Goal: Transaction & Acquisition: Subscribe to service/newsletter

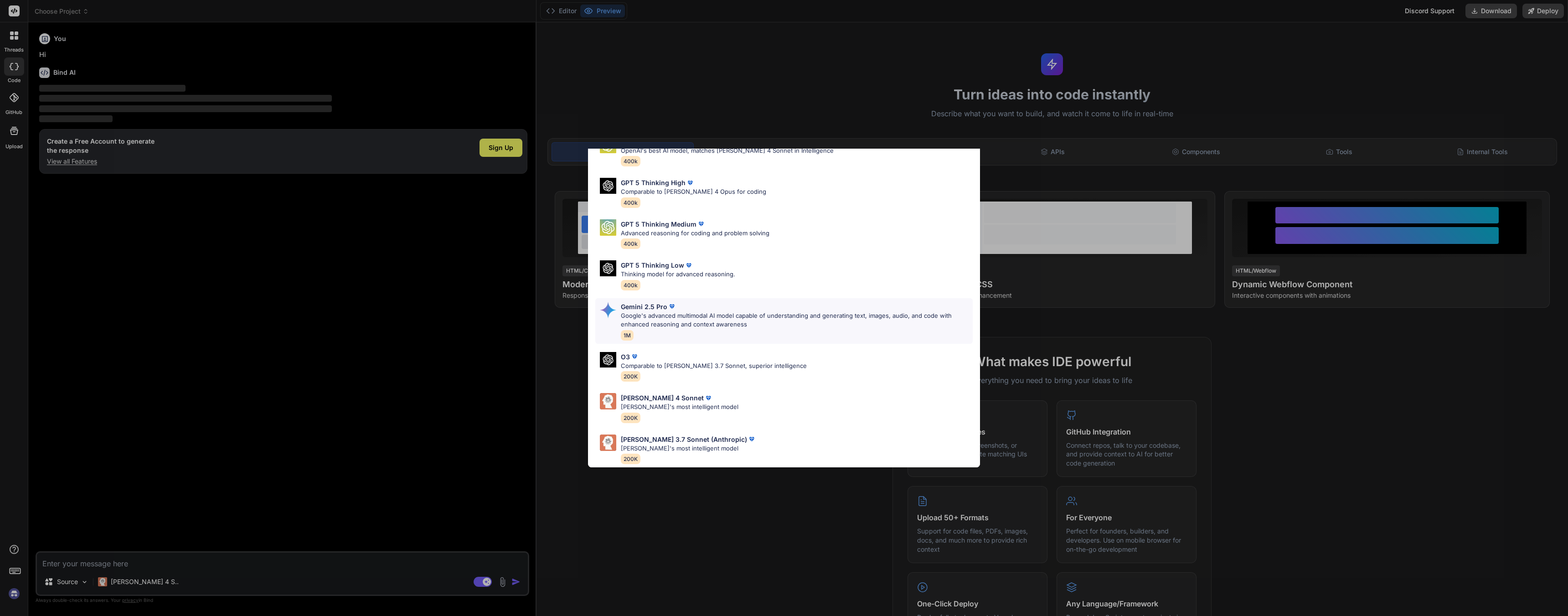
scroll to position [56, 0]
click at [448, 337] on div "Ultra Models GPT 5 OpenAI's best AI model, matches Claude 4 Sonnet in Intellige…" at bounding box center [784, 308] width 1568 height 616
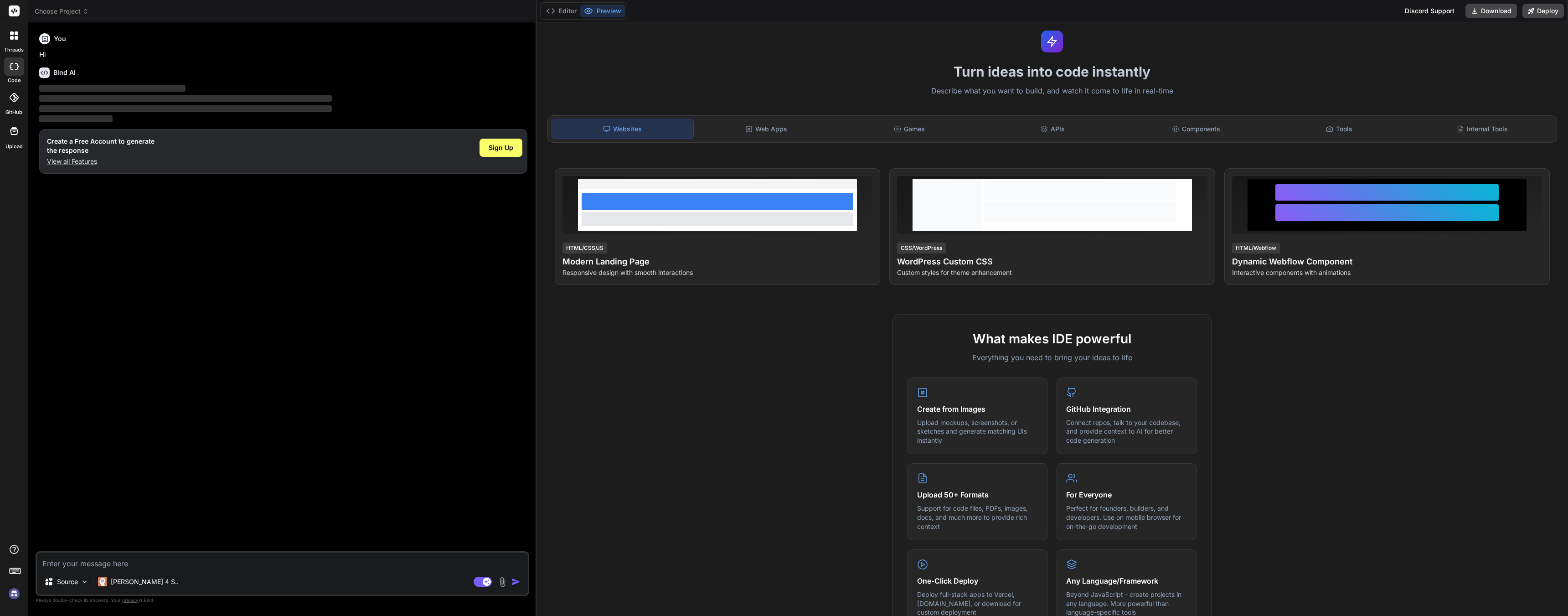
scroll to position [0, 0]
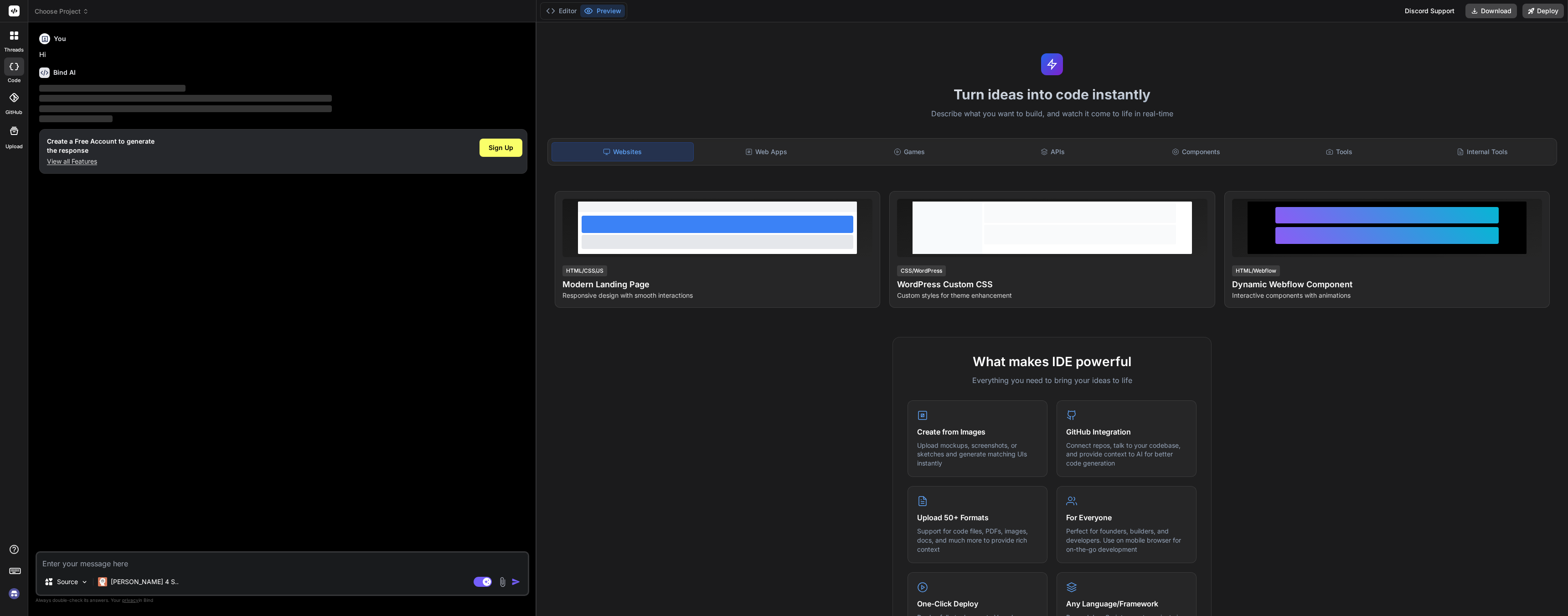
click at [199, 565] on textarea at bounding box center [282, 560] width 491 height 16
click at [807, 147] on div "Web Apps" at bounding box center [766, 152] width 141 height 19
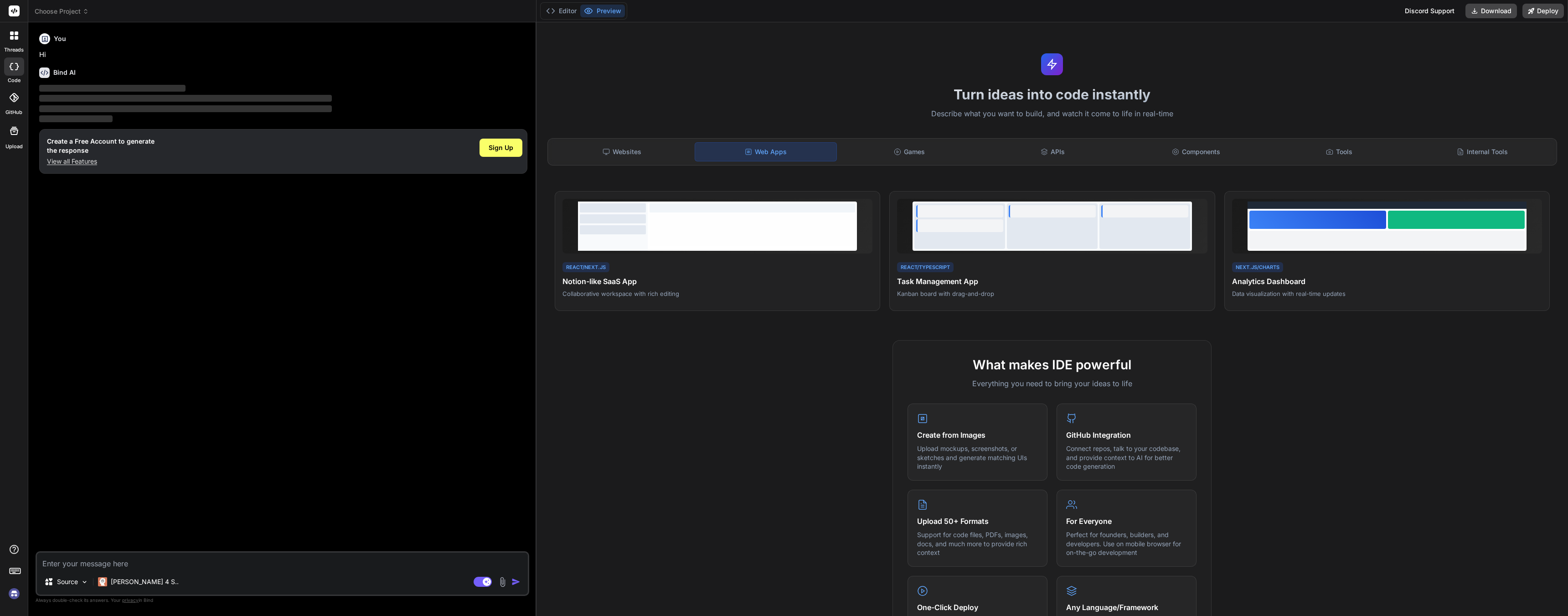
click at [16, 35] on icon at bounding box center [16, 34] width 4 height 4
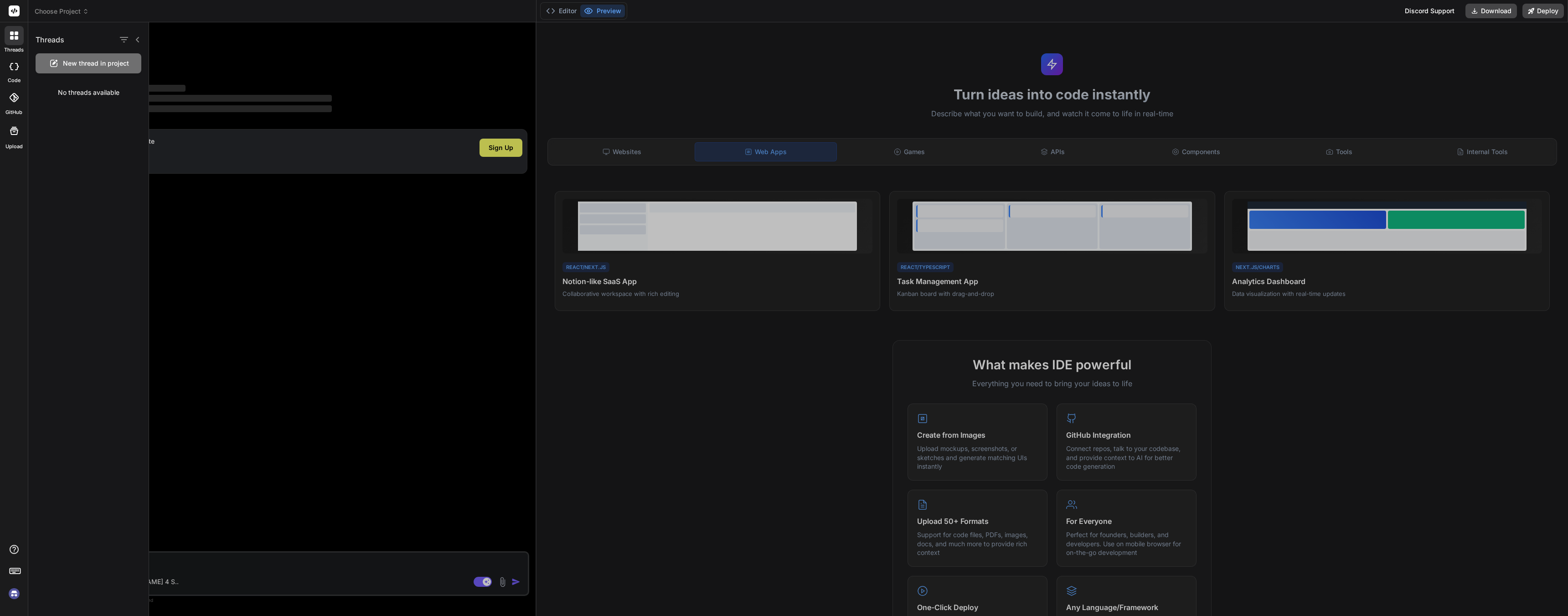
click at [311, 180] on div at bounding box center [858, 319] width 1419 height 593
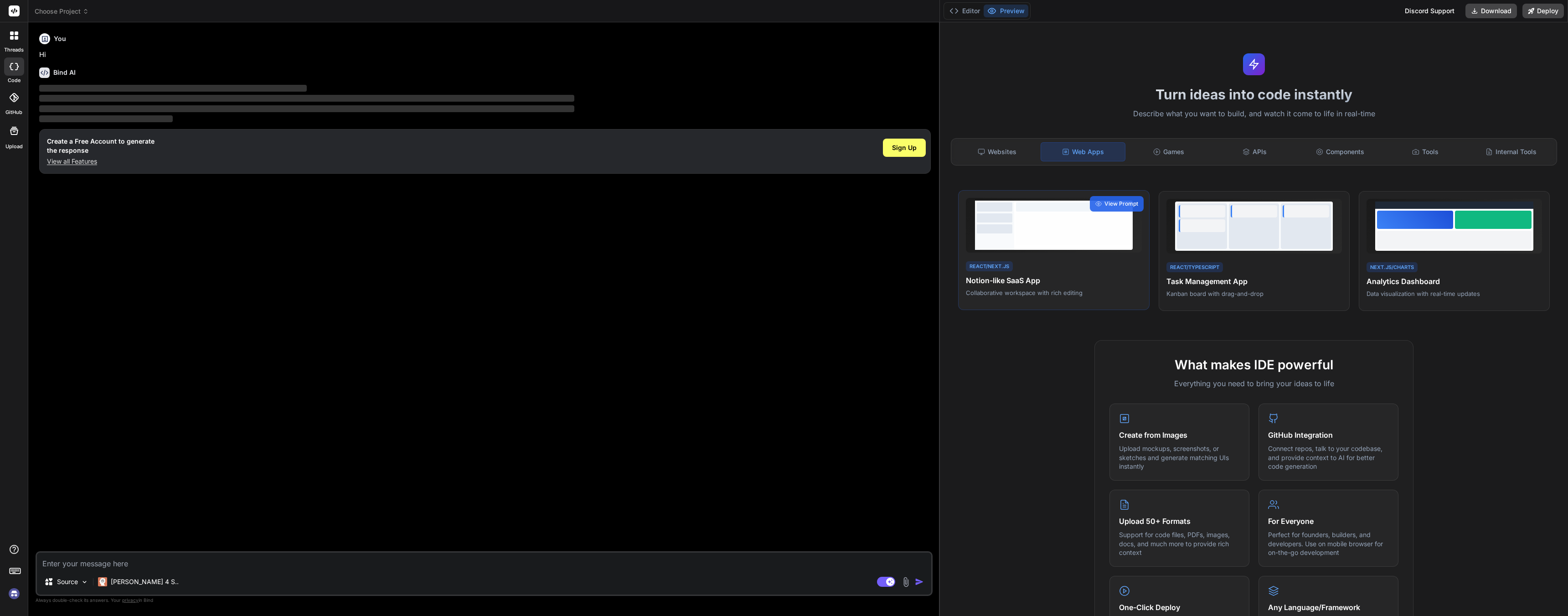
type textarea "x"
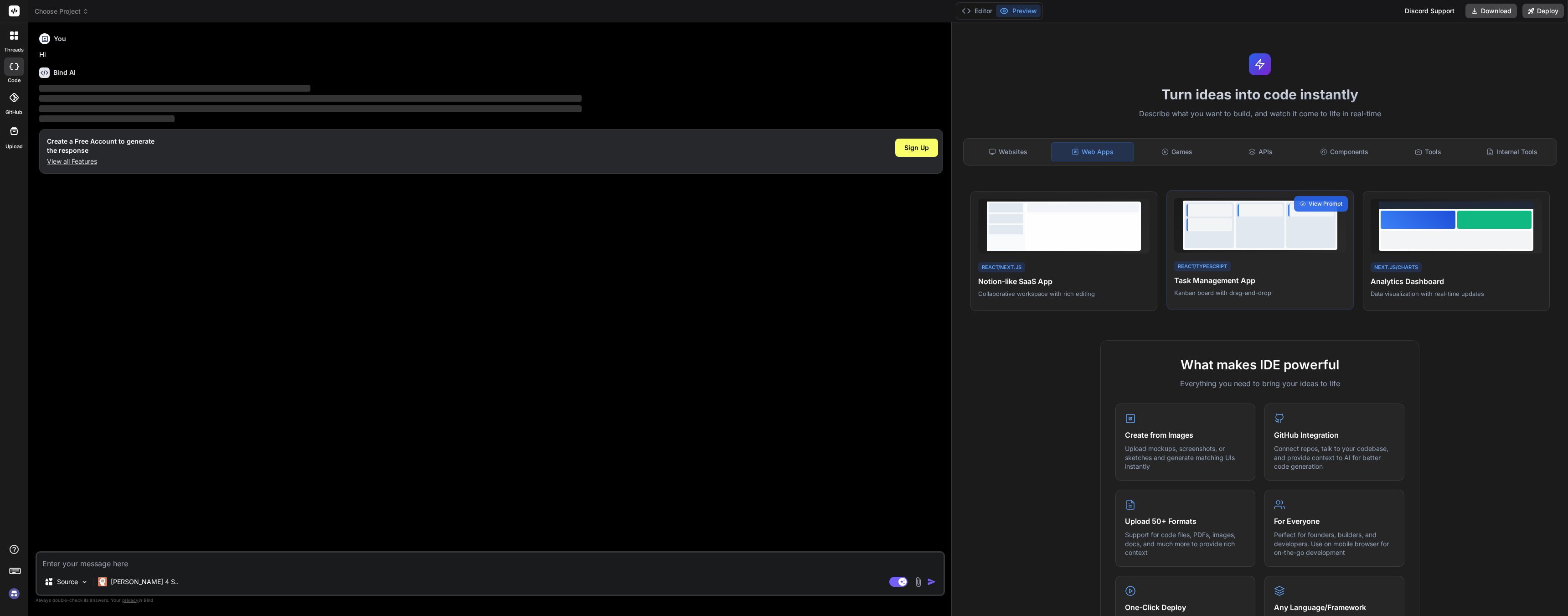
drag, startPoint x: 536, startPoint y: 223, endPoint x: 1304, endPoint y: 218, distance: 768.0
click at [1304, 218] on div "Choose Project Created with Pixso. Bind AI Web Search Created with Pixso. Code …" at bounding box center [797, 308] width 1540 height 616
click at [1005, 154] on div "Websites" at bounding box center [1008, 152] width 82 height 19
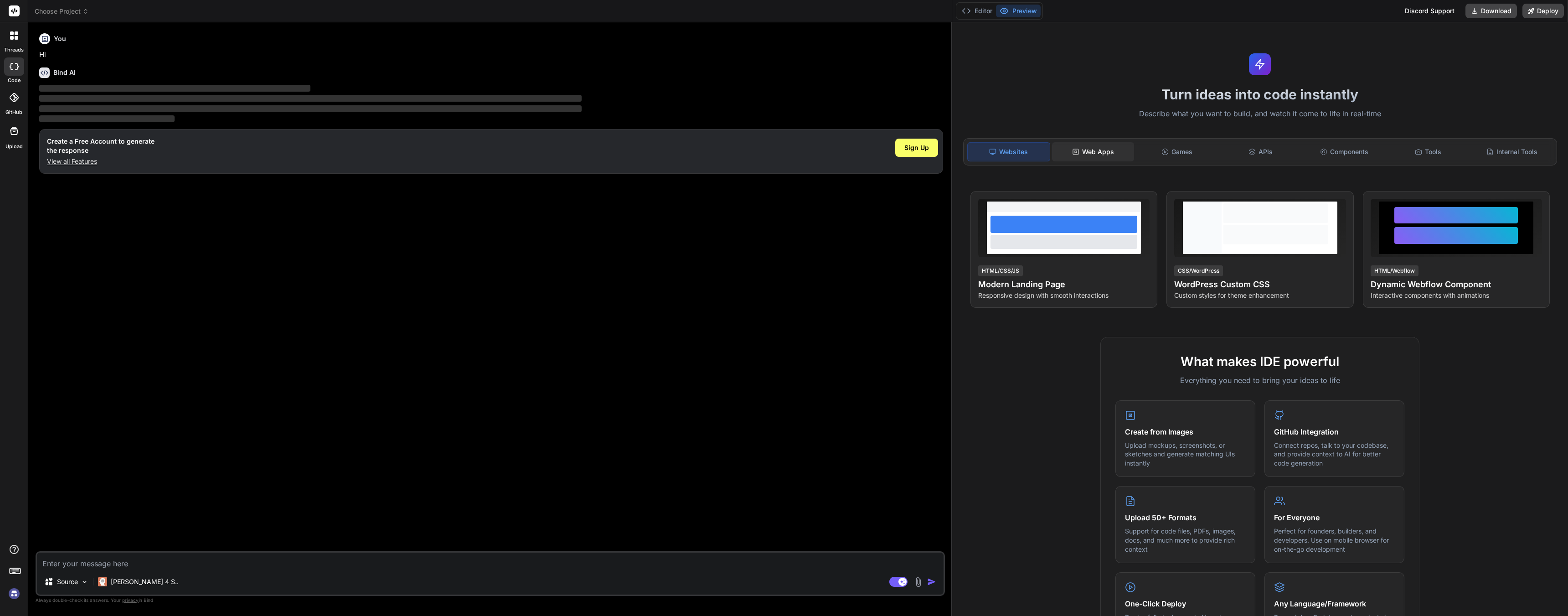
click at [1105, 149] on div "Web Apps" at bounding box center [1092, 152] width 82 height 19
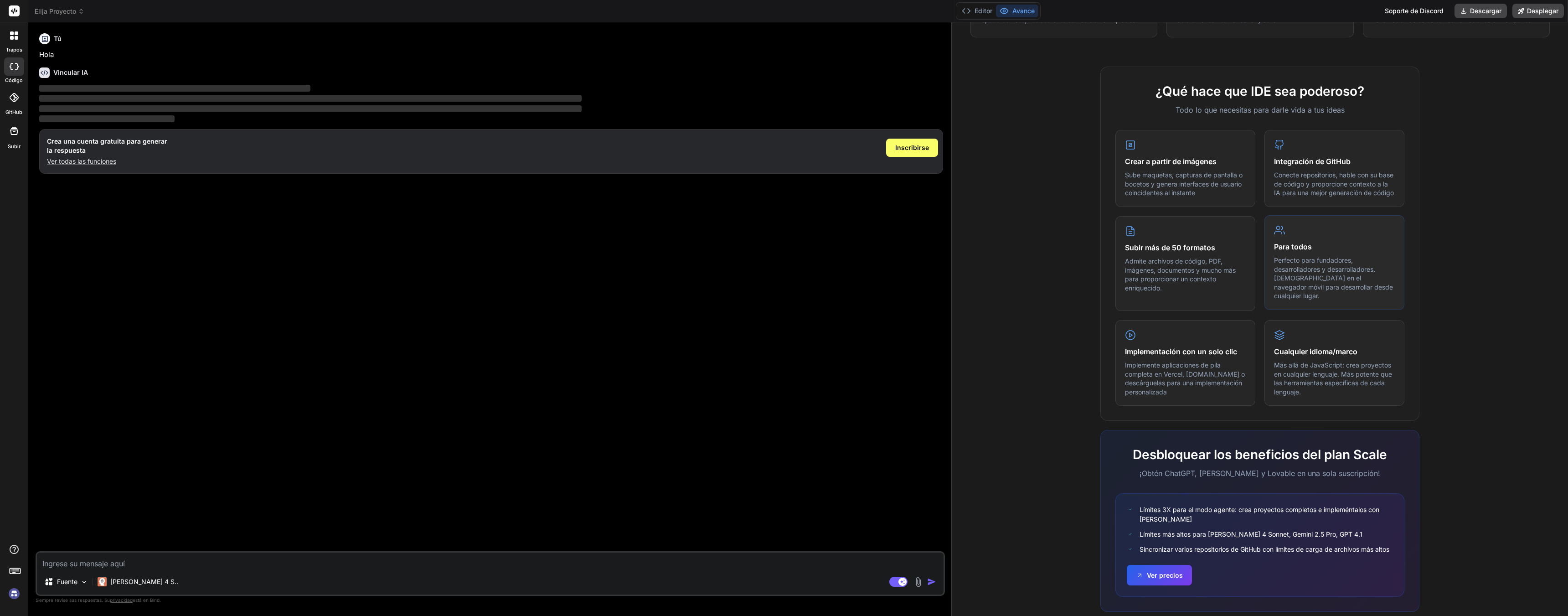
scroll to position [293, 0]
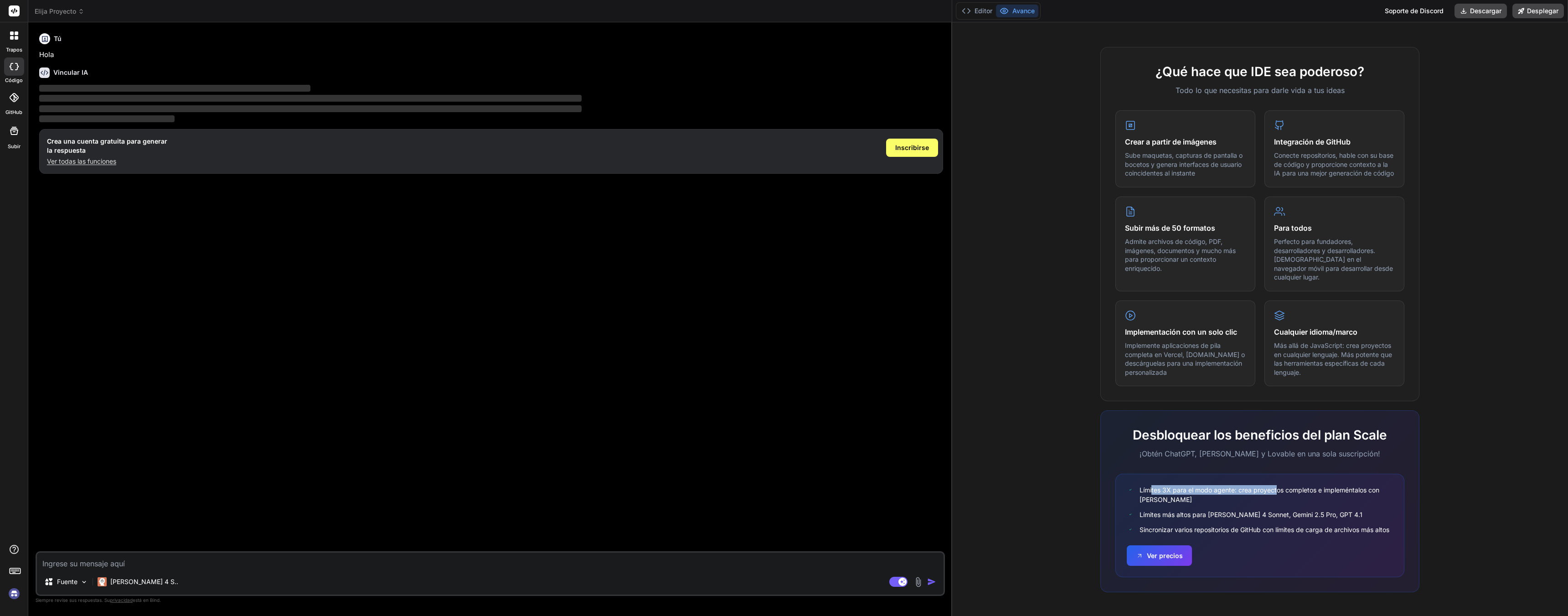
drag, startPoint x: 1149, startPoint y: 489, endPoint x: 1274, endPoint y: 489, distance: 125.0
click at [1274, 489] on font "Límites 3X para el modo agente: crea proyectos completos e impleméntalos con IA" at bounding box center [1259, 494] width 240 height 17
click at [1368, 359] on font "Más allá de JavaScript: crea proyectos en cualquier lenguaje. Más potente que l…" at bounding box center [1333, 358] width 118 height 35
click at [1290, 317] on div "Cualquier idioma/marco Más allá de JavaScript: crea proyectos en cualquier leng…" at bounding box center [1335, 342] width 140 height 85
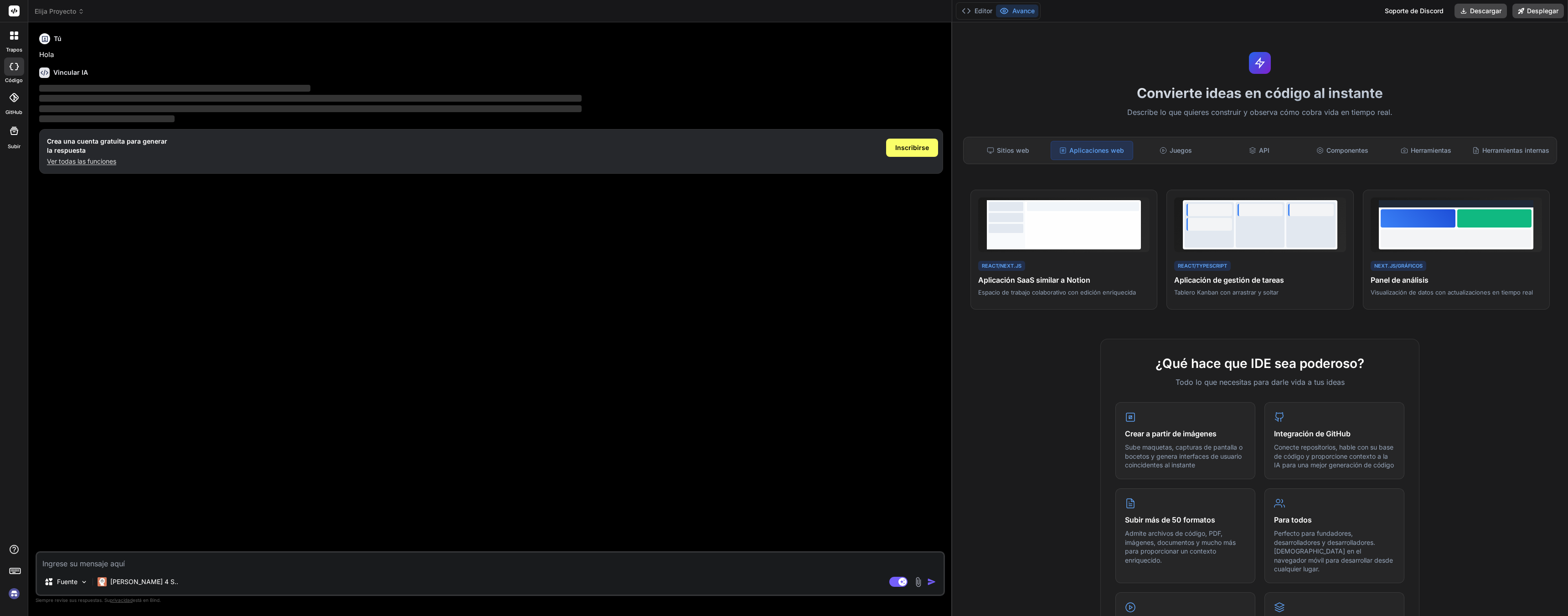
scroll to position [0, 0]
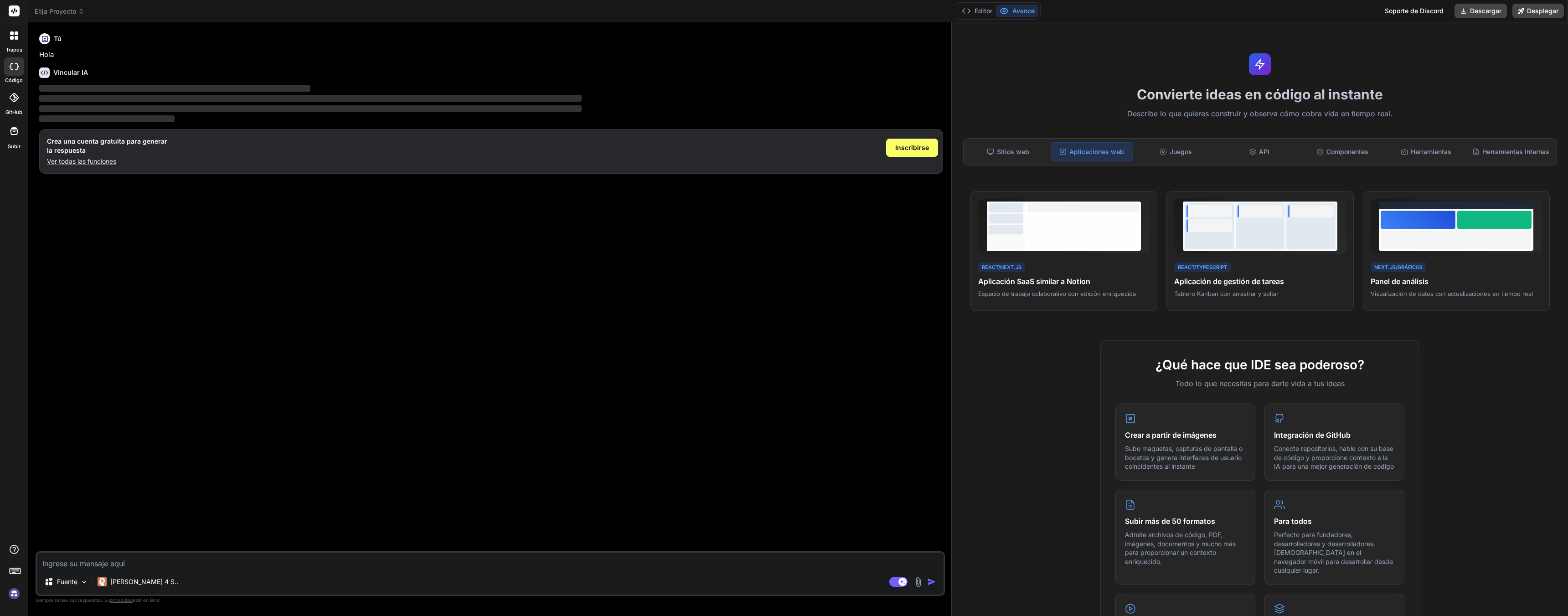
click at [255, 295] on div "Tú Hola Vincular IA ‌ ‌ ‌ ‌ Crea una cuenta gratuita para generar la respuesta …" at bounding box center [491, 290] width 908 height 521
click at [12, 95] on icon at bounding box center [12, 97] width 9 height 9
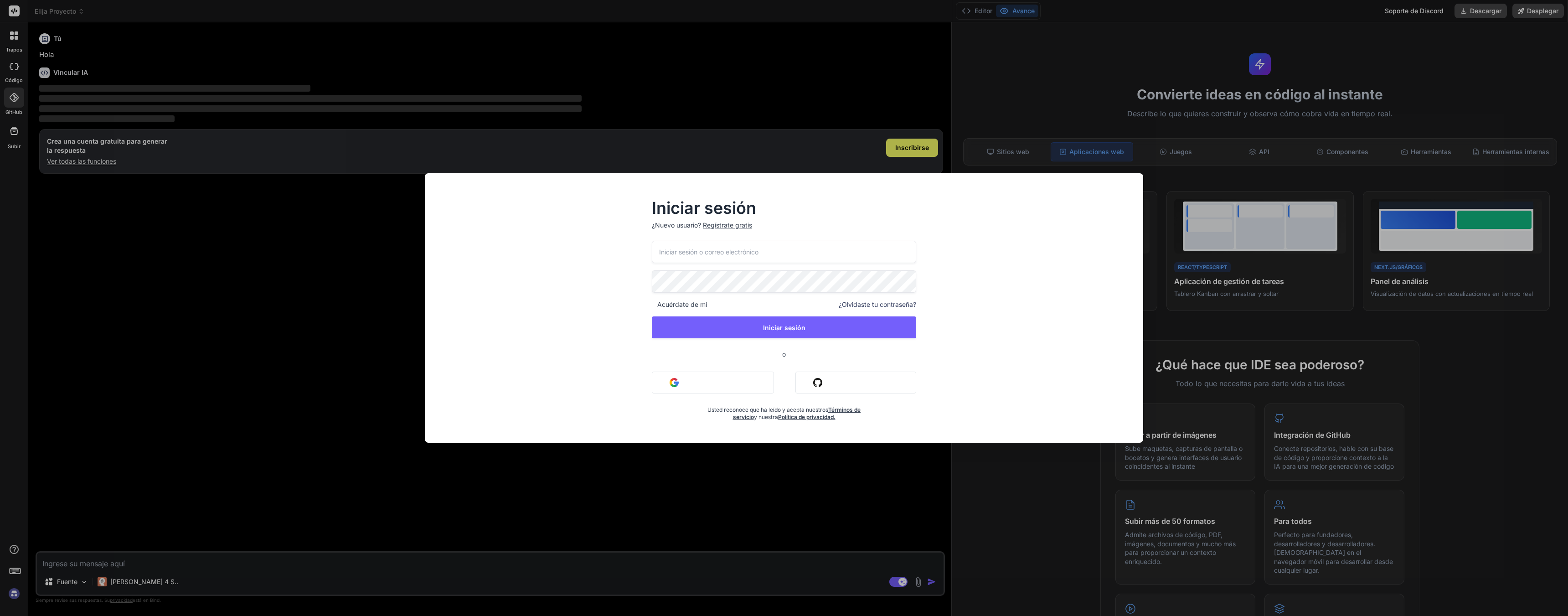
click at [918, 61] on div "Iniciar sesión ¿Nuevo usuario? Regístrate gratis Acuérdate de mí ¿Olvidaste tu …" at bounding box center [784, 308] width 1568 height 616
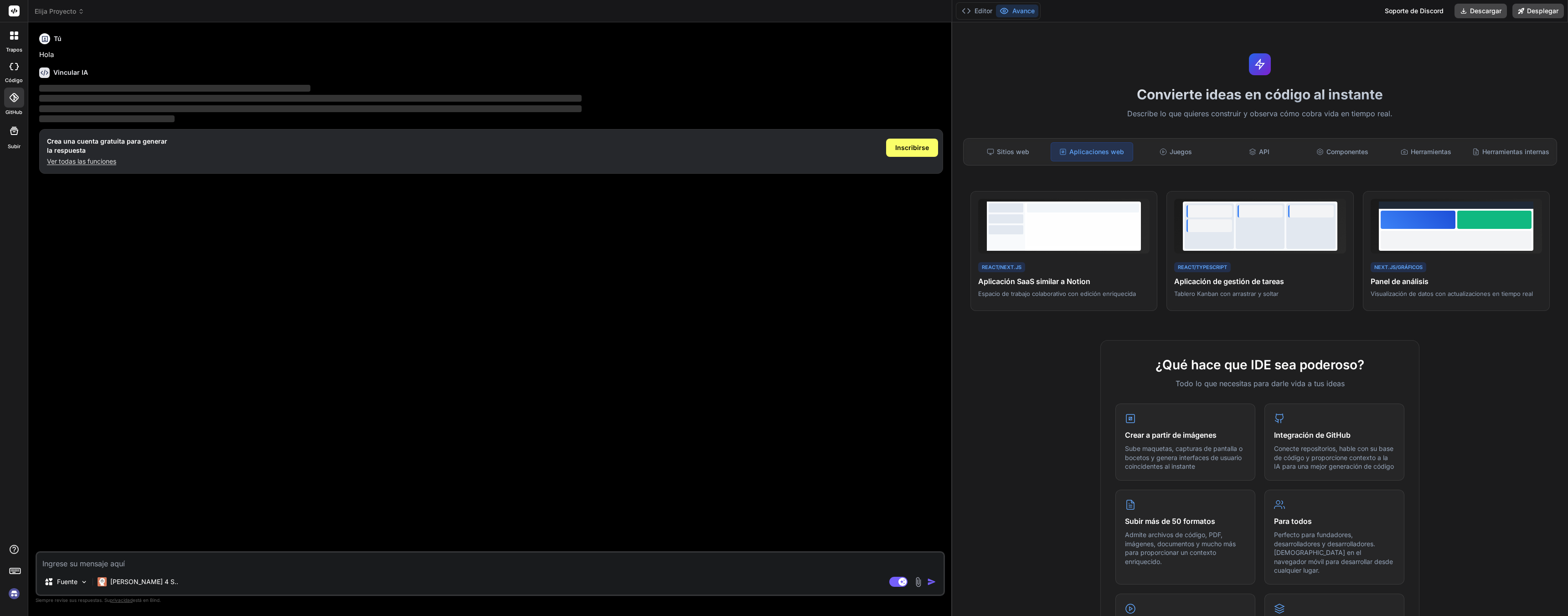
click at [17, 138] on div at bounding box center [13, 130] width 22 height 22
click at [1523, 12] on icon at bounding box center [1521, 11] width 6 height 6
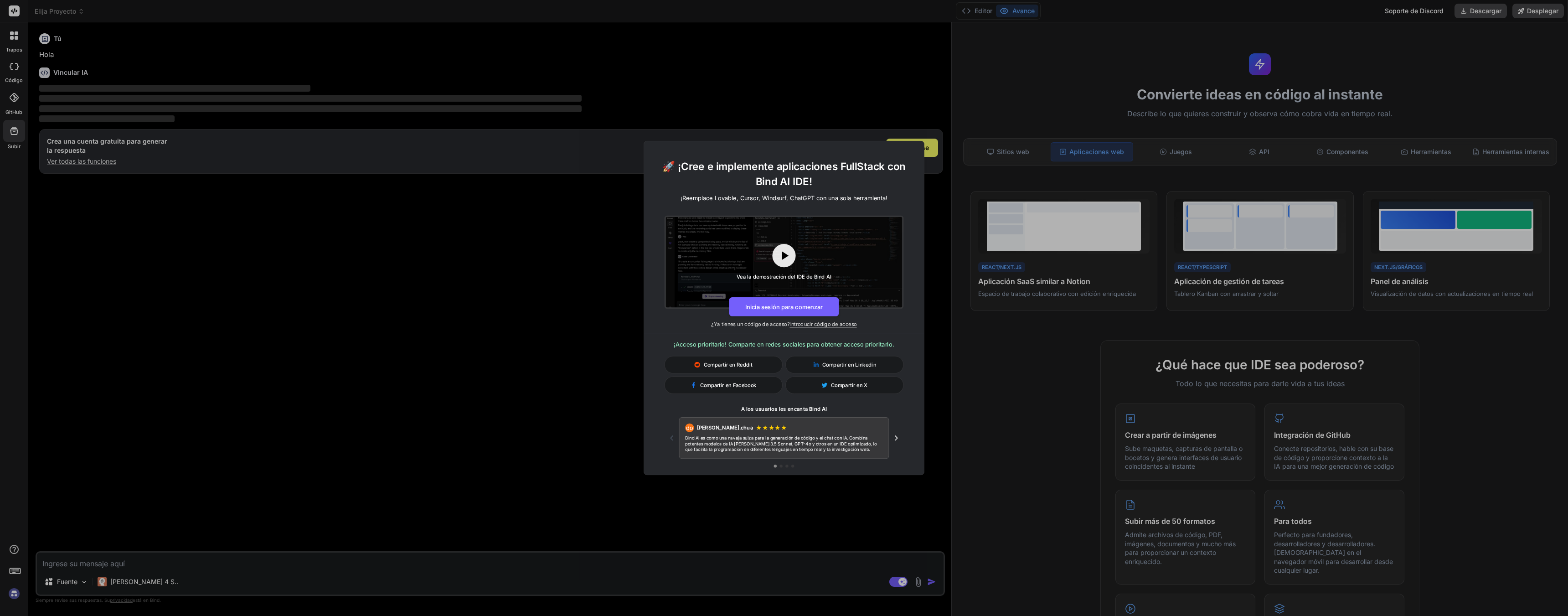
click at [450, 48] on div "🚀 ¡Cree e implemente aplicaciones FullStack con Bind AI IDE! ¡Reemplace Lovable…" at bounding box center [784, 308] width 1568 height 616
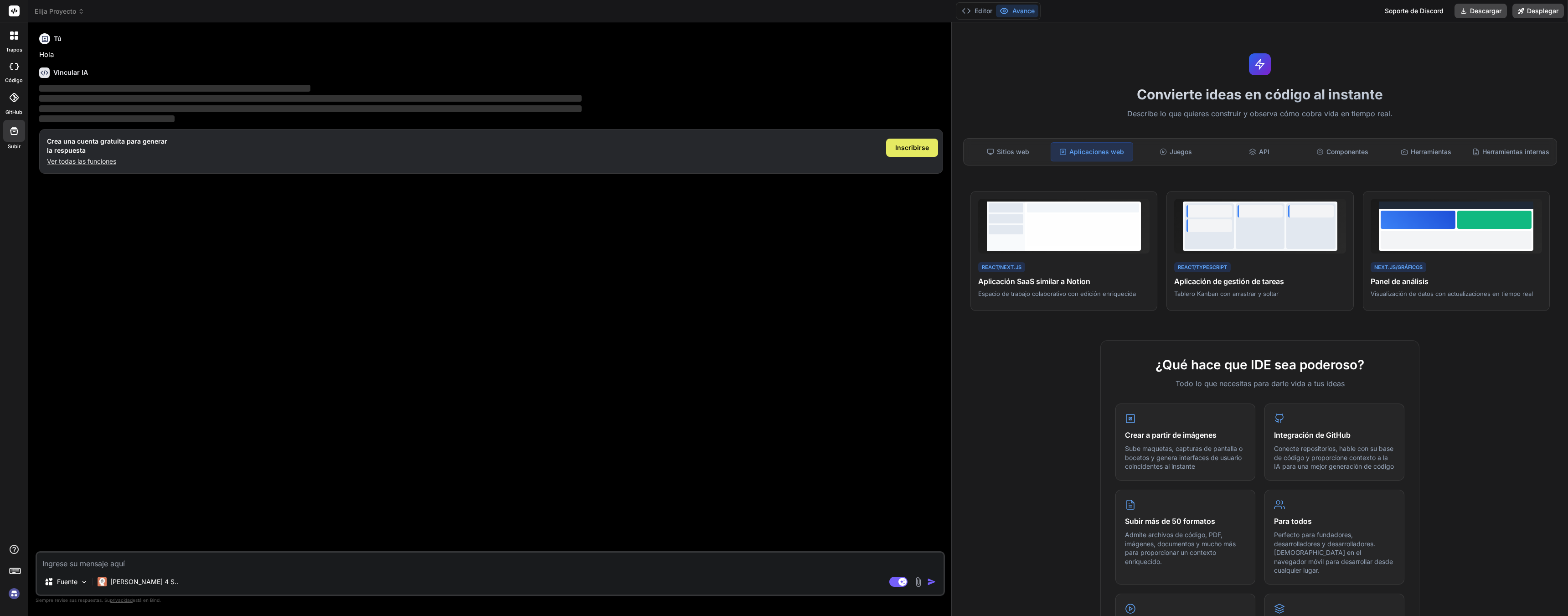
click at [916, 152] on span "Inscribirse" at bounding box center [912, 147] width 34 height 9
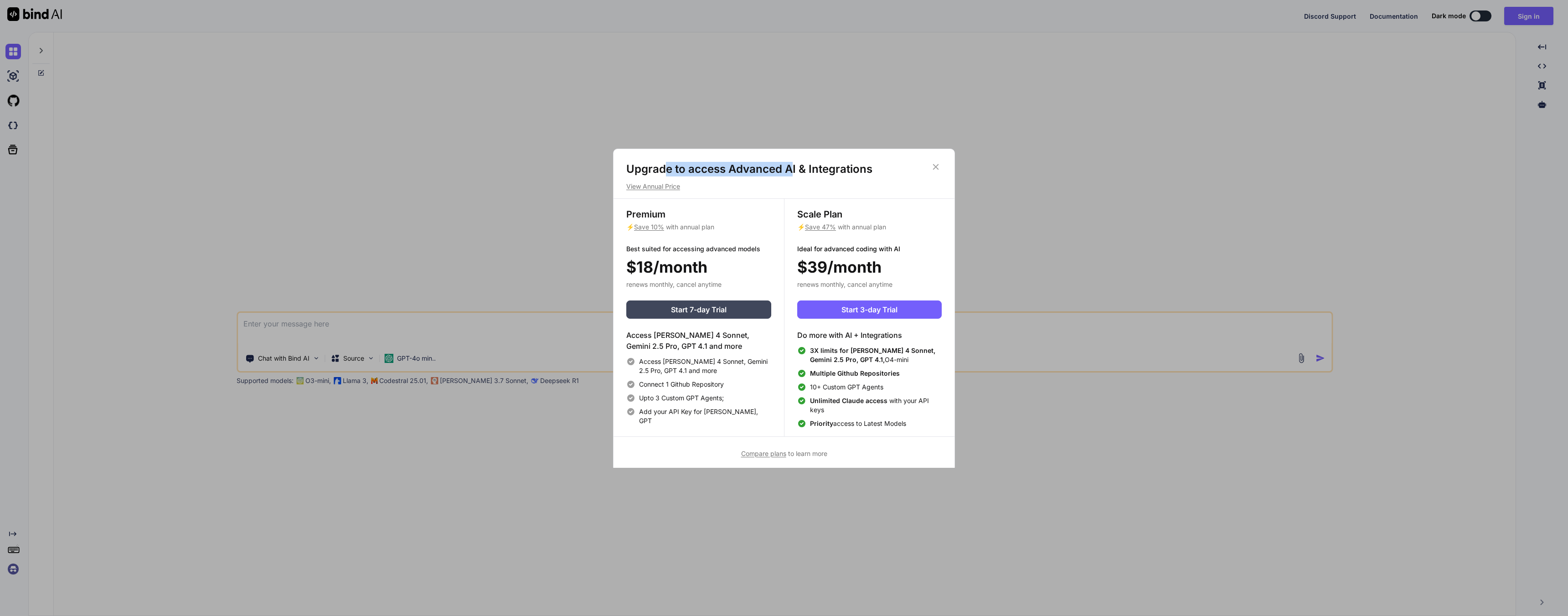
drag, startPoint x: 663, startPoint y: 171, endPoint x: 792, endPoint y: 167, distance: 129.1
click at [792, 167] on h1 "Upgrade to access Advanced AI & Integrations" at bounding box center [784, 169] width 316 height 14
click at [937, 167] on icon at bounding box center [936, 167] width 6 height 6
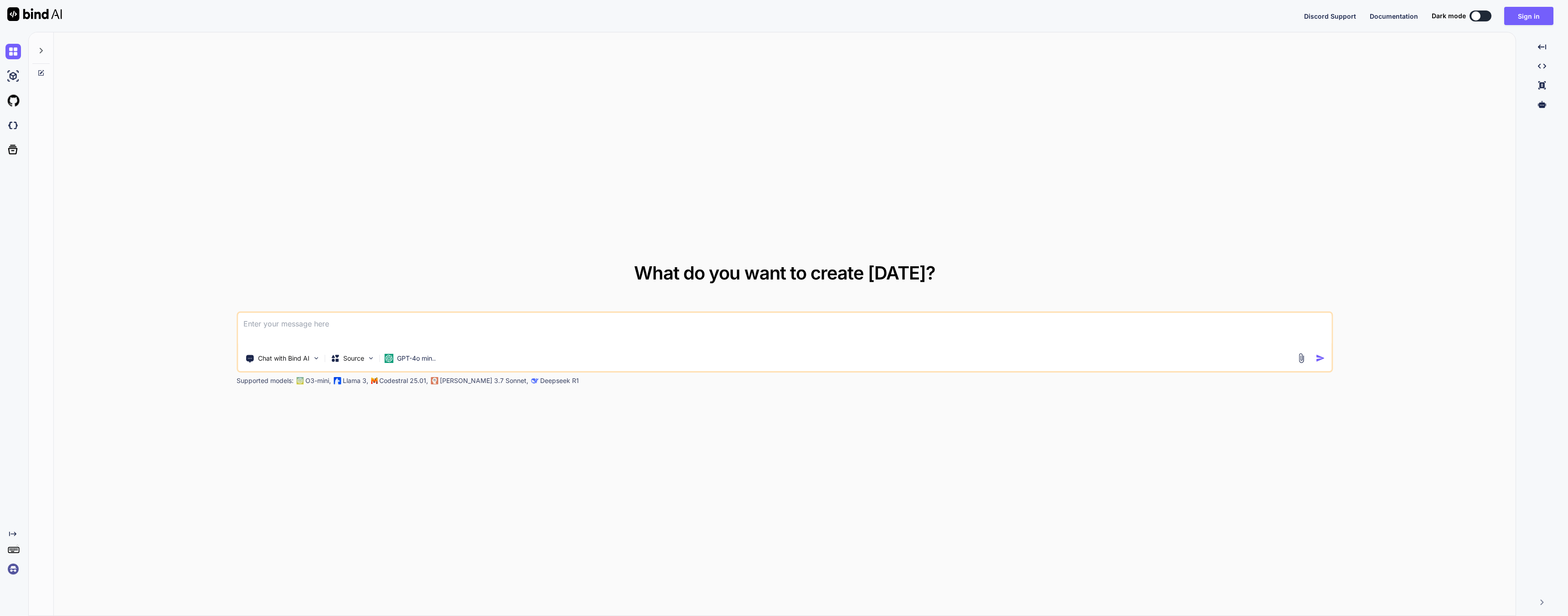
click at [1473, 19] on div at bounding box center [1475, 15] width 9 height 9
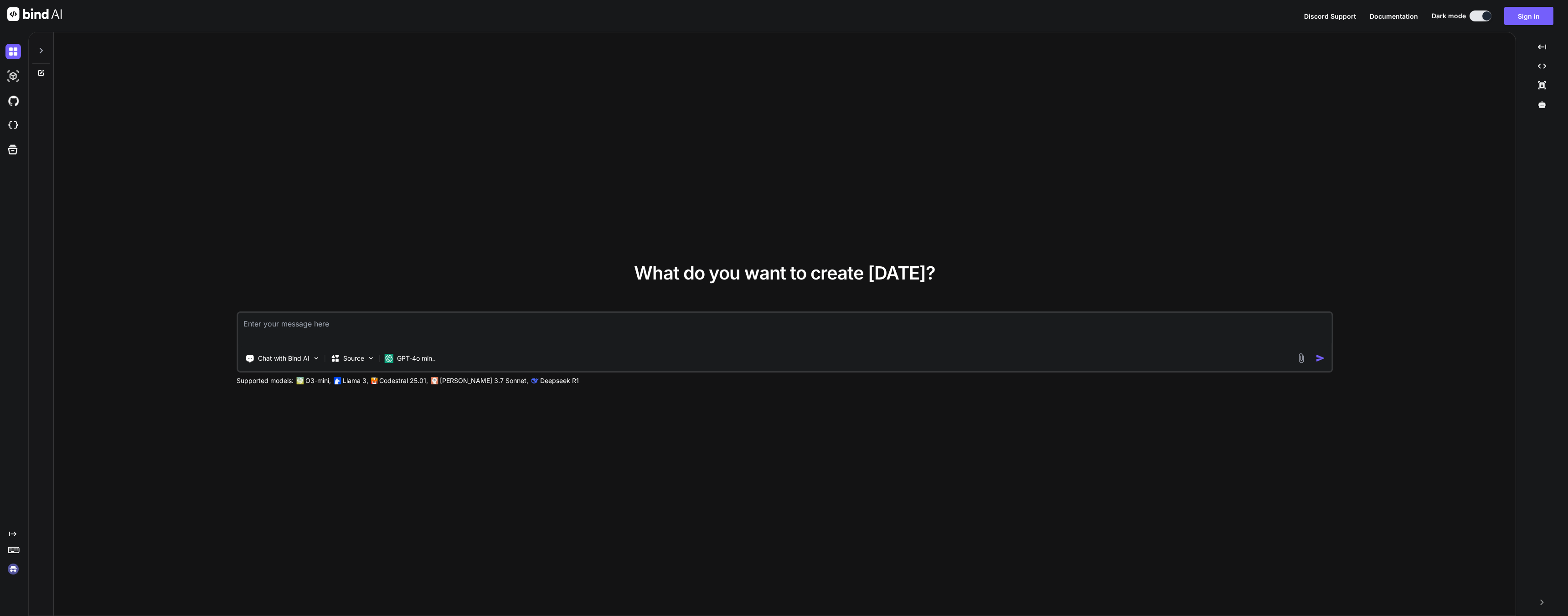
click at [1479, 18] on button at bounding box center [1480, 15] width 22 height 11
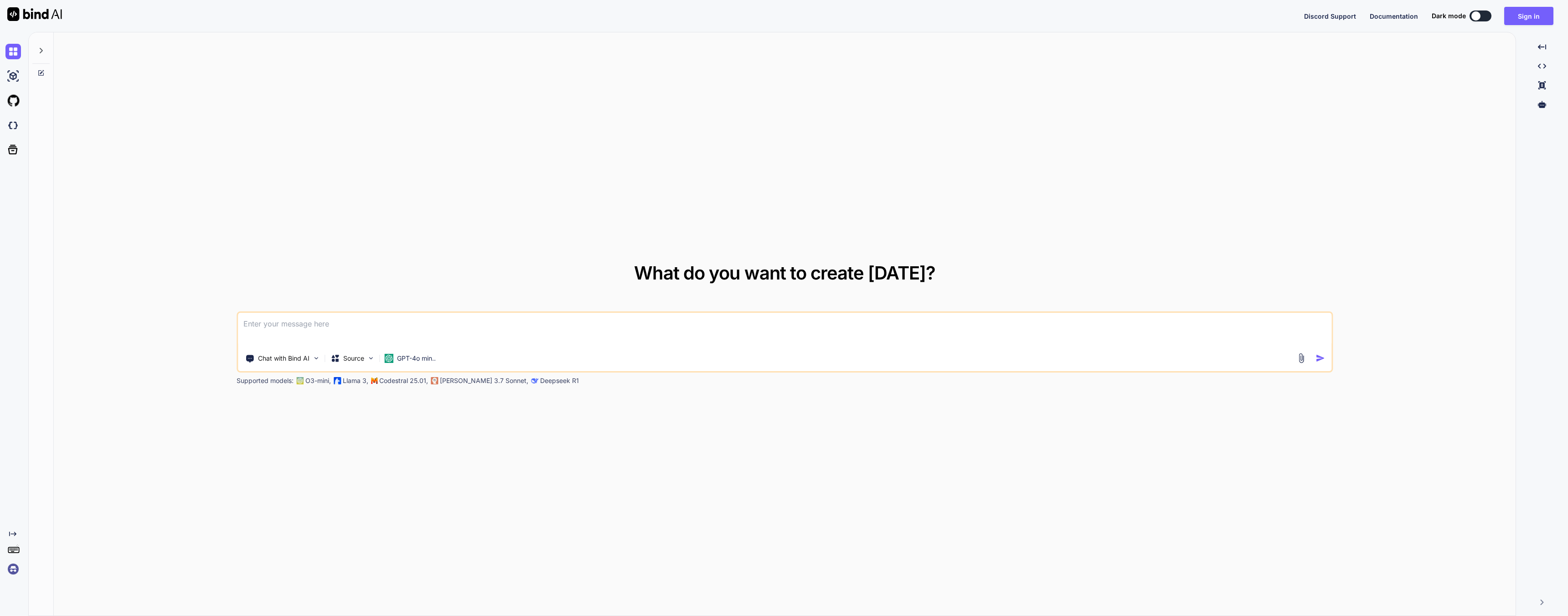
click at [42, 57] on div at bounding box center [41, 48] width 17 height 32
type textarea "x"
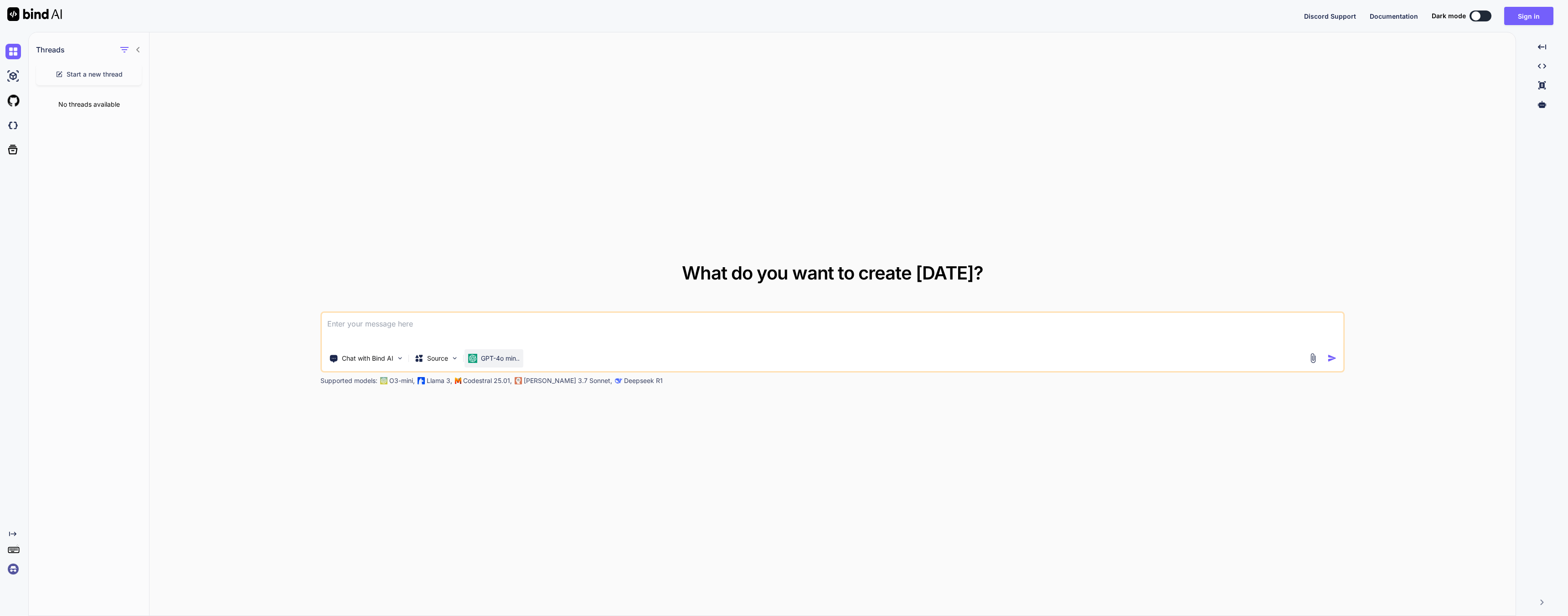
click at [516, 355] on p "GPT-4o min.." at bounding box center [500, 358] width 38 height 9
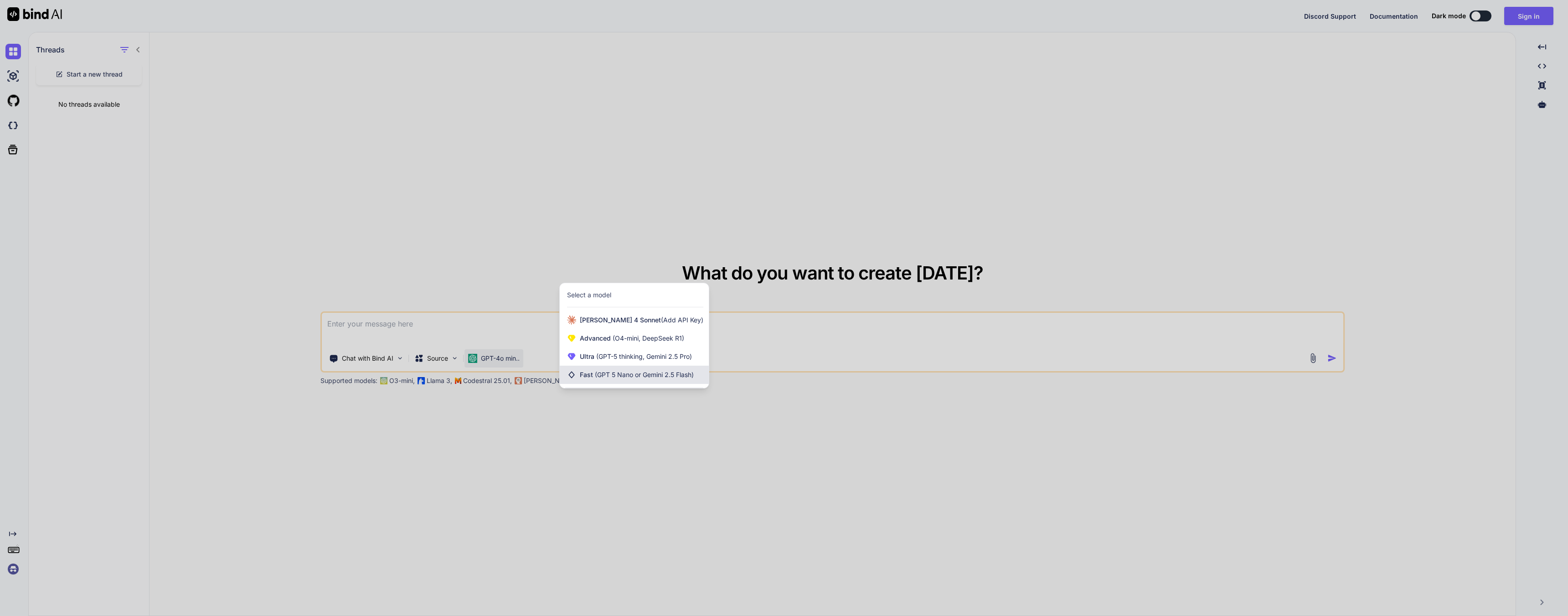
click at [680, 380] on div "Fast (GPT 5 Nano or Gemini 2.5 Flash)" at bounding box center [633, 374] width 149 height 18
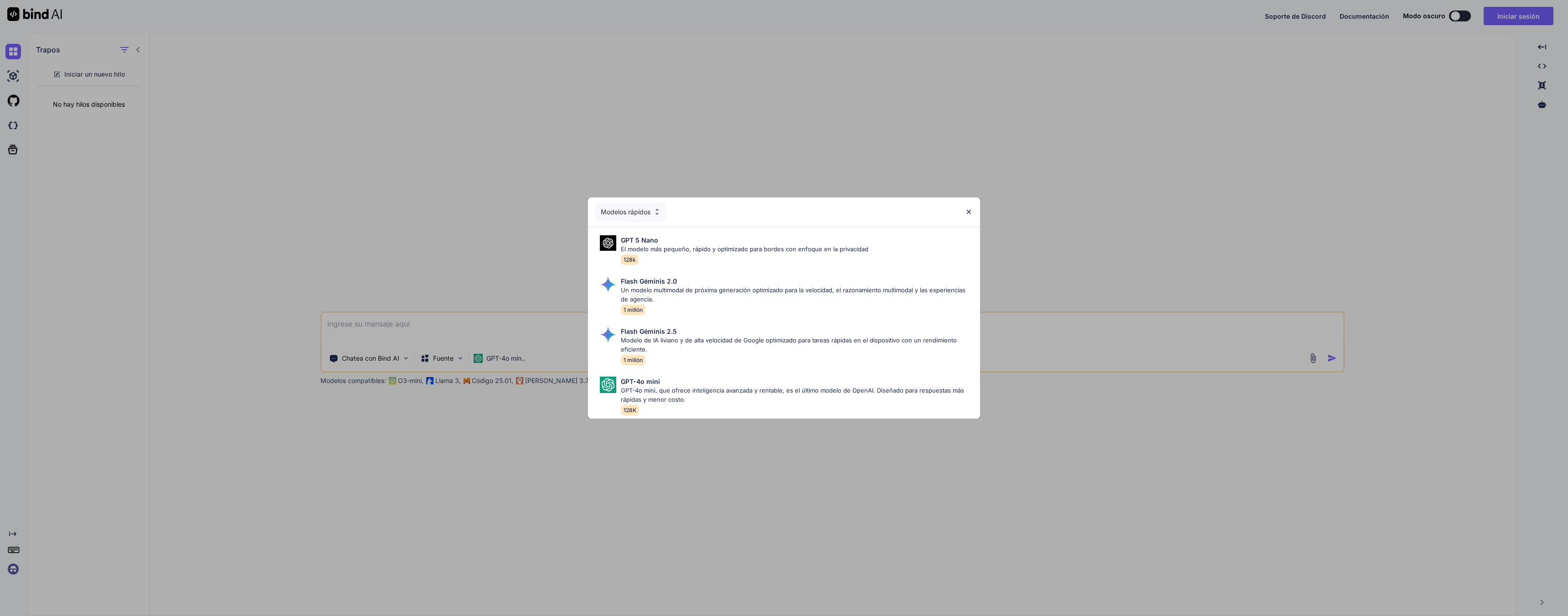
drag, startPoint x: 376, startPoint y: 131, endPoint x: 383, endPoint y: 108, distance: 24.0
click at [376, 129] on div "Modelos rápidos GPT 5 Nano El modelo más pequeño, rápido y optimizado para bord…" at bounding box center [784, 308] width 1568 height 616
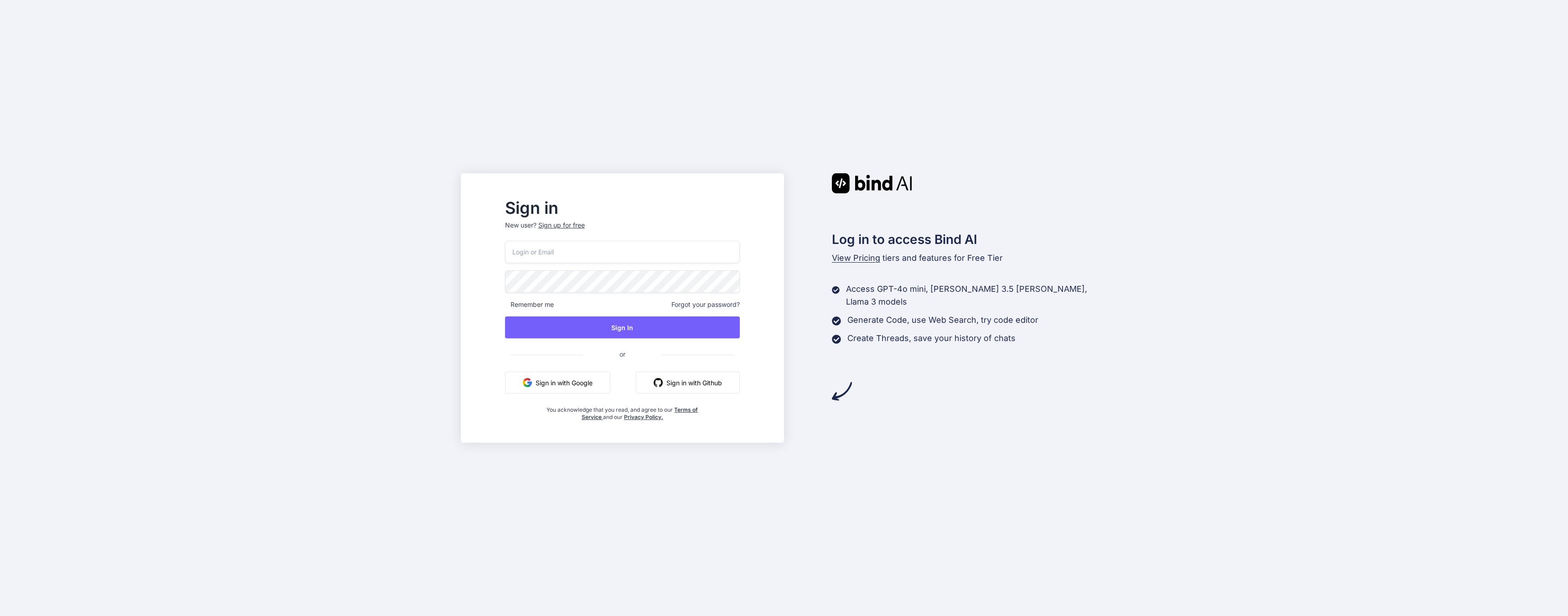
click at [569, 379] on button "Sign in with Google" at bounding box center [558, 382] width 106 height 22
